Goal: Transaction & Acquisition: Download file/media

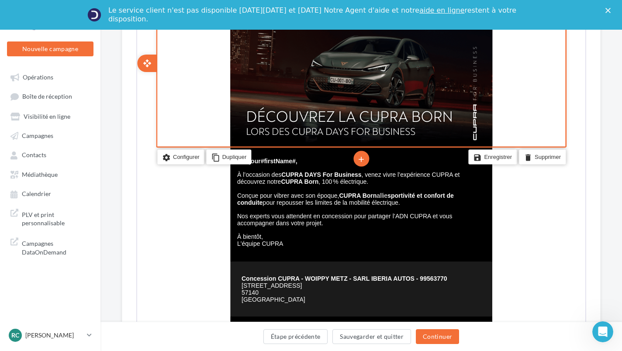
click at [127, 1] on div "Le service client n'est pas disponible [DATE][DATE] et [DATE] Notre Agent d'aid…" at bounding box center [311, 15] width 622 height 30
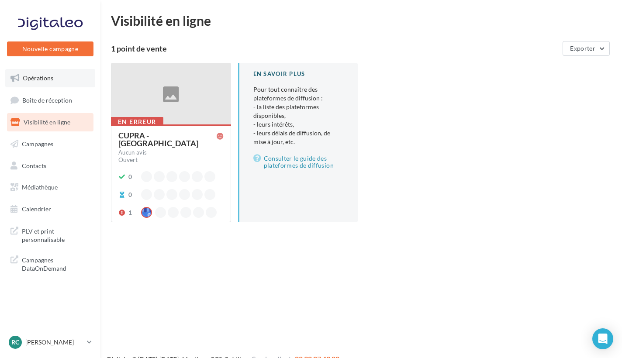
click at [52, 73] on link "Opérations" at bounding box center [50, 78] width 90 height 18
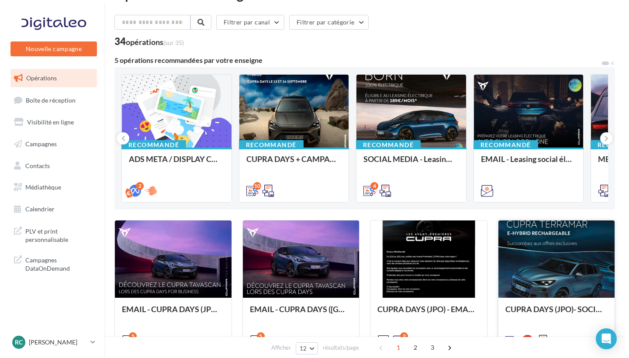
scroll to position [26, 0]
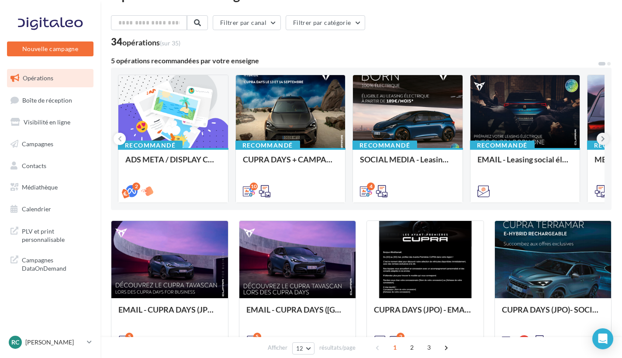
click at [601, 141] on icon at bounding box center [603, 138] width 4 height 9
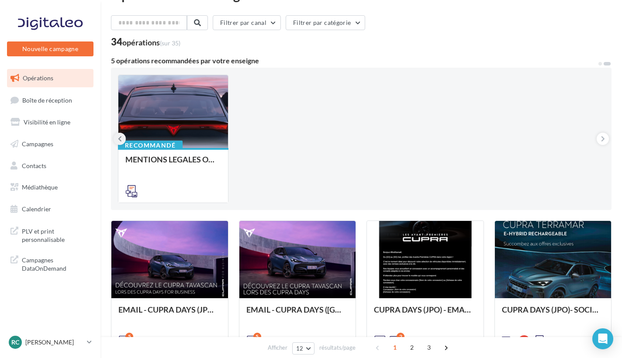
click at [120, 135] on icon at bounding box center [120, 138] width 4 height 9
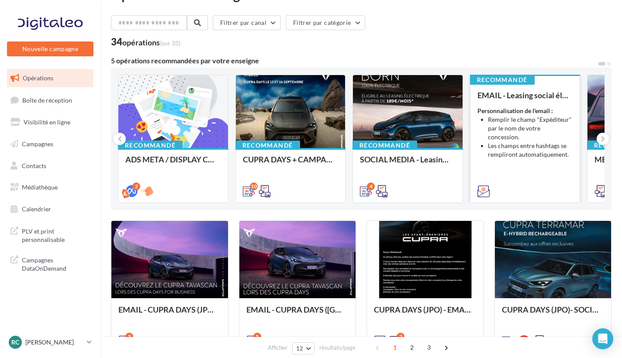
click at [499, 129] on li "Remplir le champ "Expéditeur" par le nom de votre concession." at bounding box center [530, 128] width 85 height 26
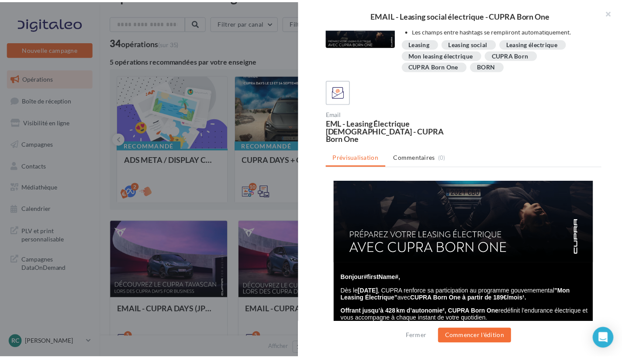
scroll to position [95, 0]
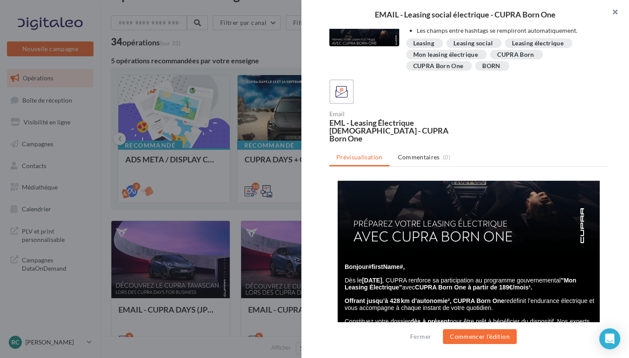
click at [617, 9] on button "button" at bounding box center [611, 13] width 35 height 26
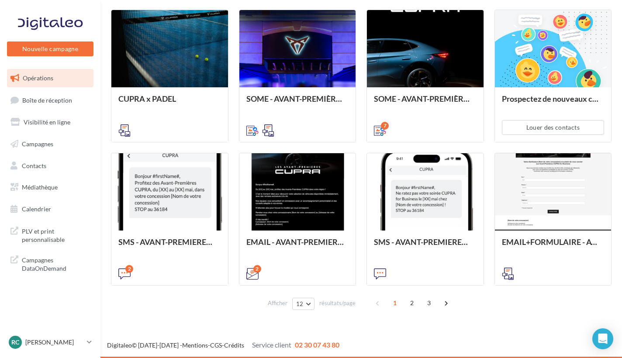
scroll to position [380, 0]
click at [408, 304] on span "2" at bounding box center [412, 303] width 14 height 14
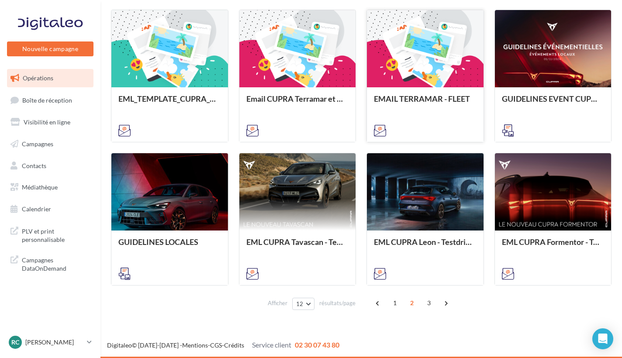
scroll to position [211, 0]
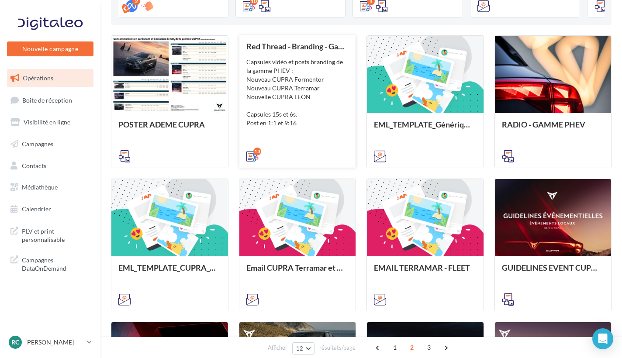
click at [276, 82] on div "Capsules vidéo et posts branding de la gamme PHEV : Nouveau CUPRA Formentor Nou…" at bounding box center [297, 93] width 103 height 70
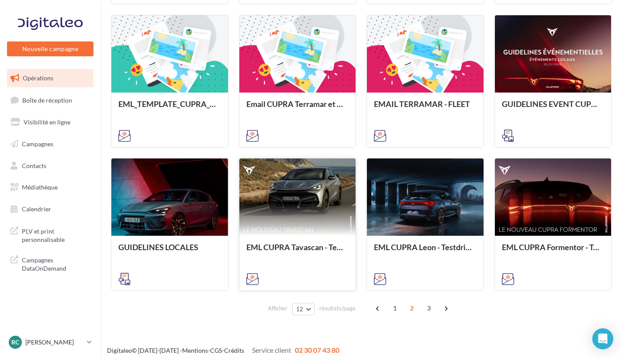
scroll to position [376, 0]
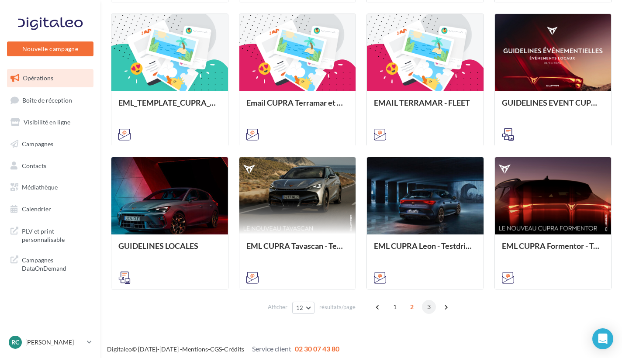
click at [424, 308] on span "3" at bounding box center [429, 307] width 14 height 14
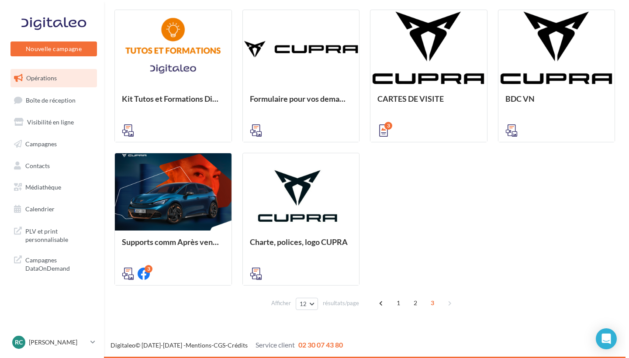
scroll to position [211, 0]
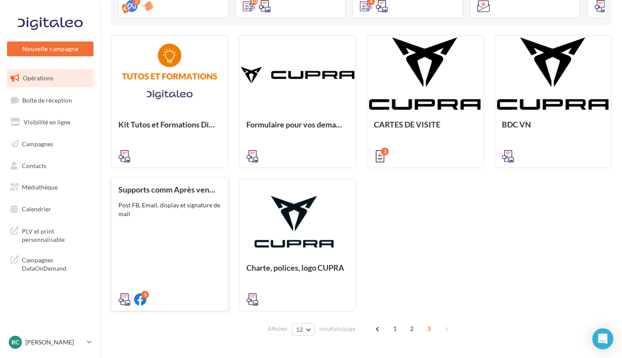
click at [210, 228] on div "Supports comm Après vente Post FB, Email, display et signature de mail" at bounding box center [169, 244] width 103 height 118
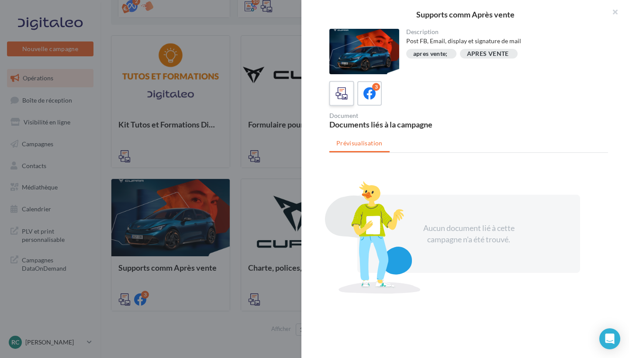
click at [342, 98] on icon at bounding box center [341, 93] width 13 height 13
click at [342, 99] on icon at bounding box center [341, 93] width 13 height 13
click at [360, 96] on label "3" at bounding box center [369, 93] width 25 height 25
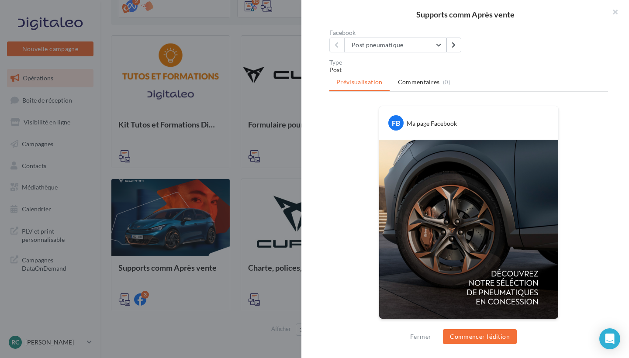
scroll to position [82, 0]
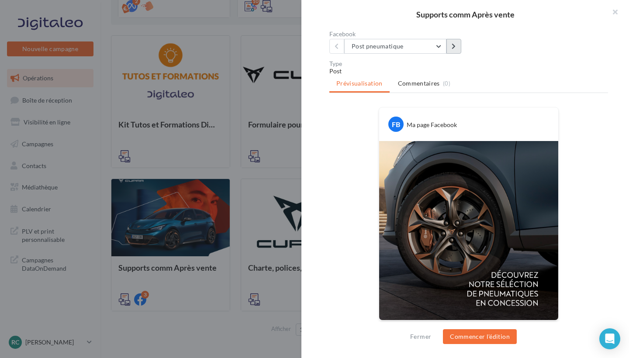
click at [452, 46] on icon at bounding box center [453, 46] width 4 height 6
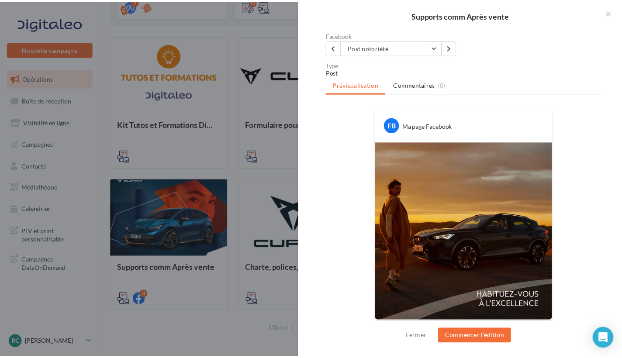
scroll to position [83, 0]
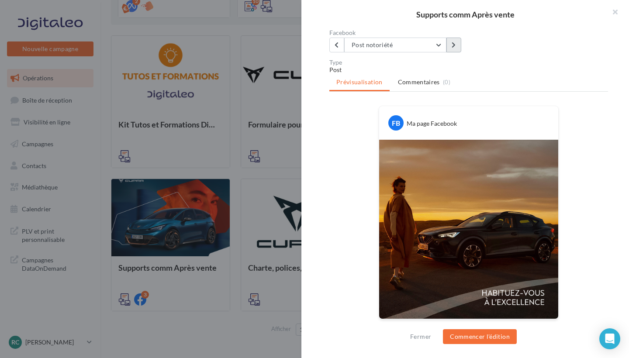
click at [453, 48] on icon at bounding box center [453, 45] width 4 height 6
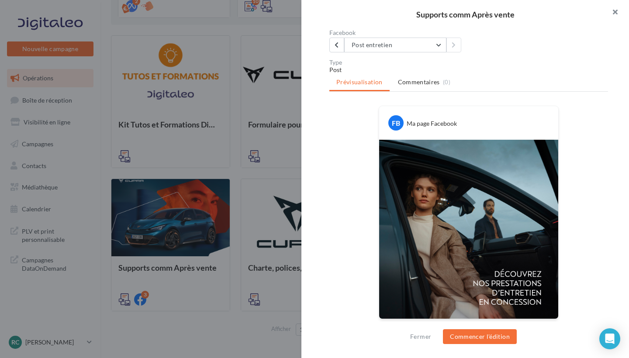
click at [616, 16] on button "button" at bounding box center [611, 13] width 35 height 26
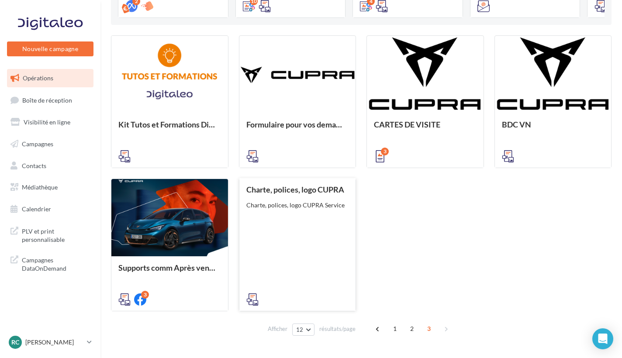
click at [318, 224] on div "Charte, polices, logo CUPRA Charte, polices, logo CUPRA Service" at bounding box center [297, 244] width 103 height 118
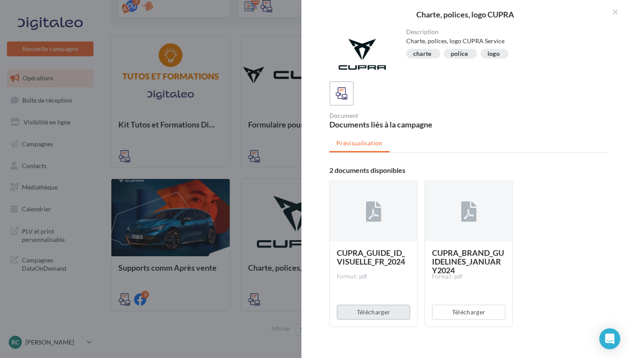
click at [378, 312] on button "Télécharger" at bounding box center [373, 312] width 73 height 15
click at [386, 313] on button "Télécharger" at bounding box center [373, 312] width 73 height 15
click at [448, 309] on button "Télécharger" at bounding box center [468, 312] width 73 height 15
click at [395, 241] on div "CUPRA_GUIDE_ID_VISUELLE_FR_2024 Format: pdf Télécharger" at bounding box center [373, 254] width 88 height 146
click at [364, 314] on button "Télécharger" at bounding box center [373, 312] width 73 height 15
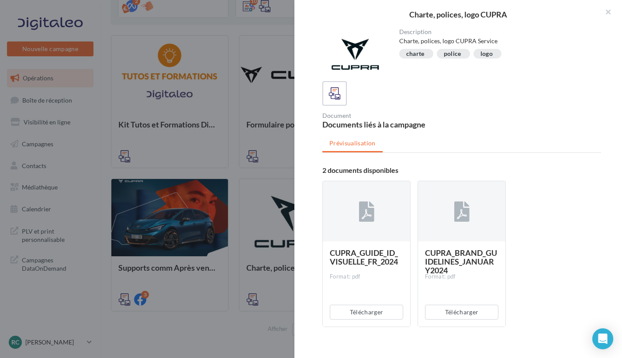
click at [256, 104] on div at bounding box center [311, 179] width 622 height 358
